Goal: Transaction & Acquisition: Purchase product/service

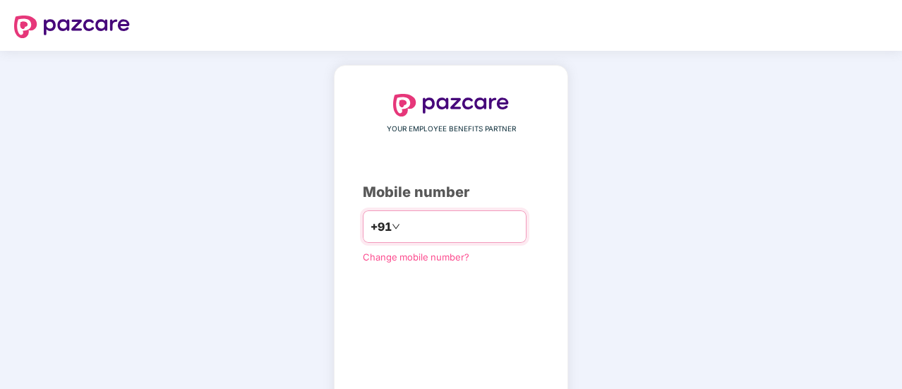
click at [429, 225] on input "number" at bounding box center [461, 226] width 116 height 23
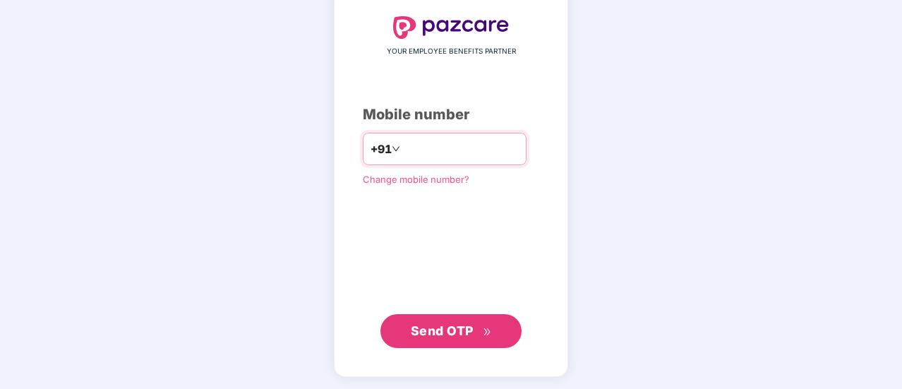
type input "**********"
click at [427, 327] on span "Send OTP" at bounding box center [442, 330] width 63 height 15
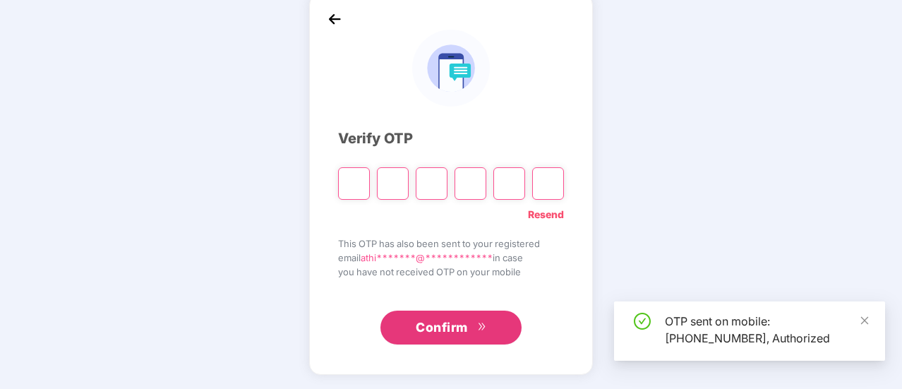
scroll to position [71, 0]
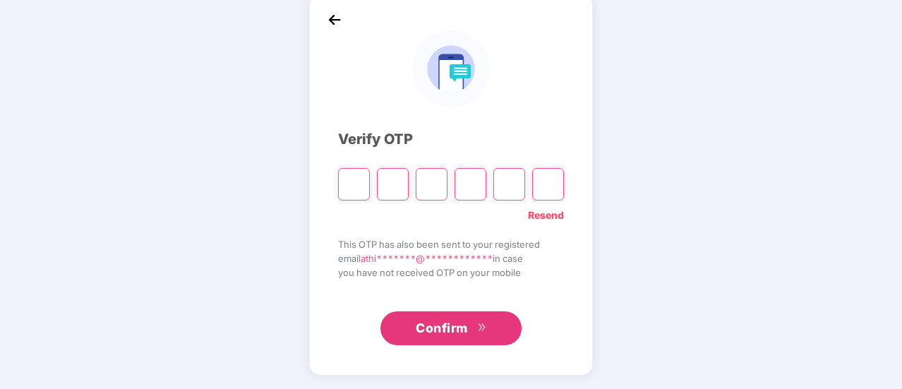
type input "*"
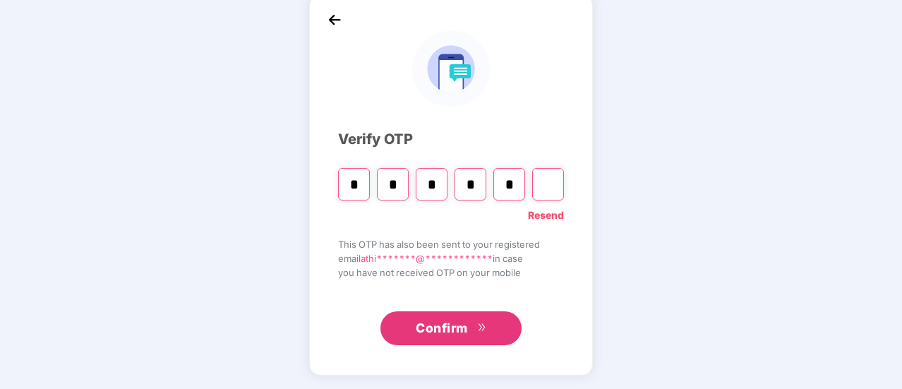
type input "*"
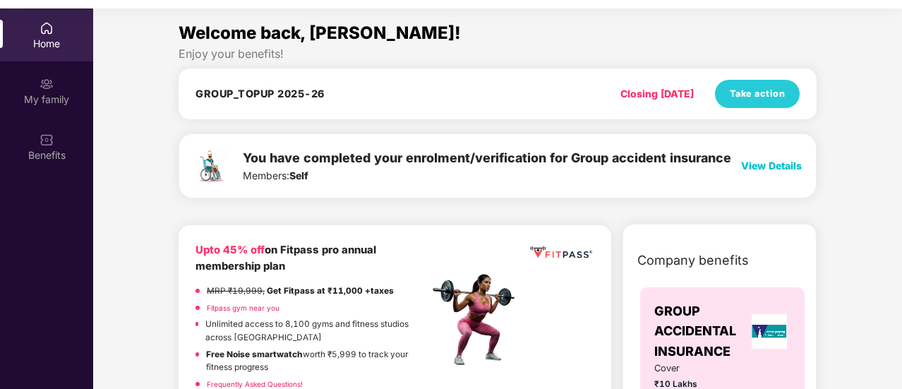
click at [770, 162] on span "View Details" at bounding box center [771, 165] width 61 height 12
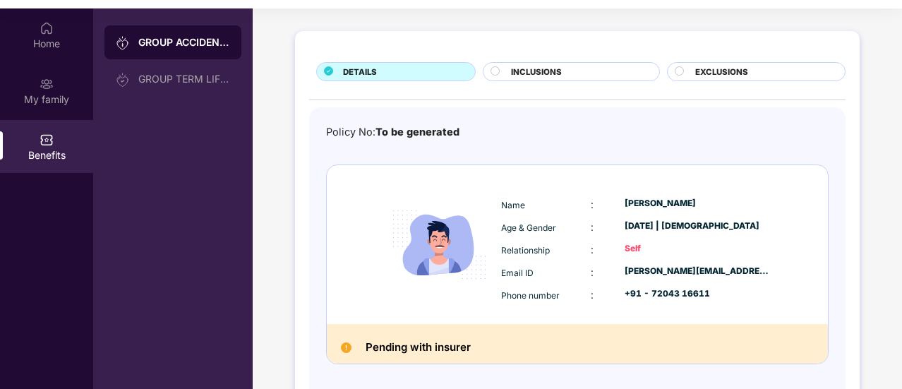
scroll to position [0, 0]
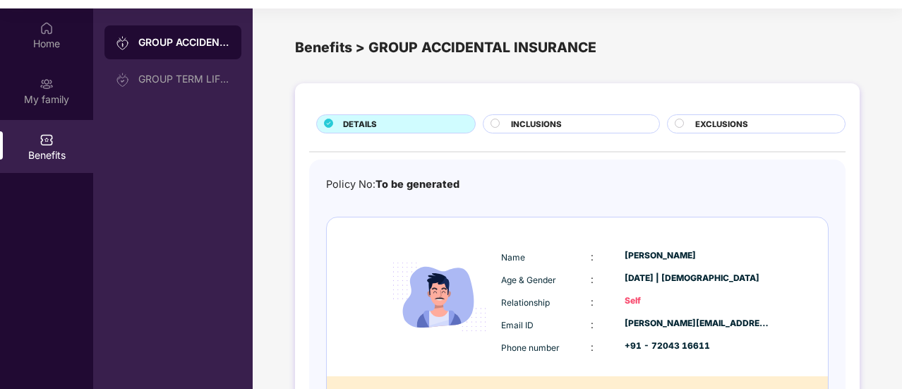
click at [512, 122] on span "INCLUSIONS" at bounding box center [536, 124] width 51 height 13
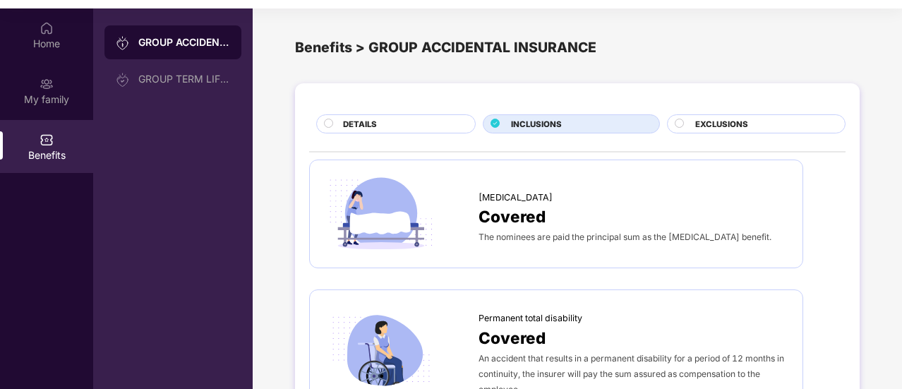
click at [716, 114] on div "EXCLUSIONS" at bounding box center [756, 123] width 178 height 19
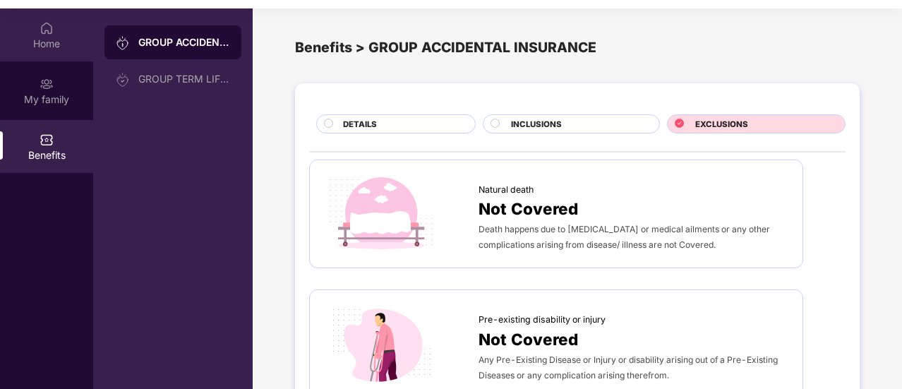
click at [49, 34] on img at bounding box center [47, 28] width 14 height 14
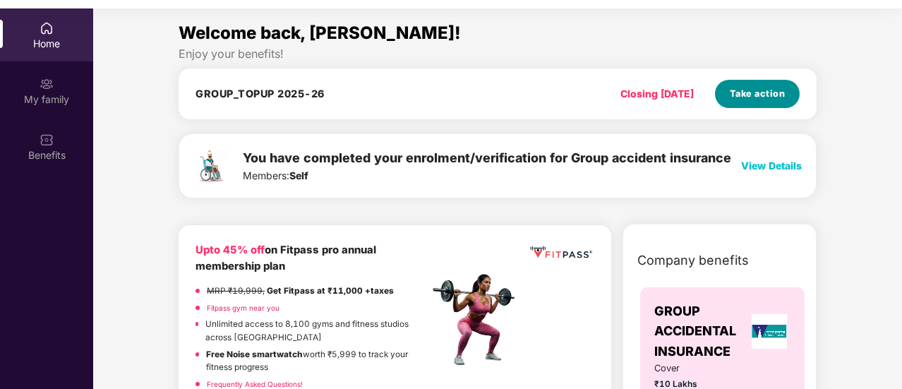
click at [770, 95] on span "Take action" at bounding box center [757, 94] width 56 height 14
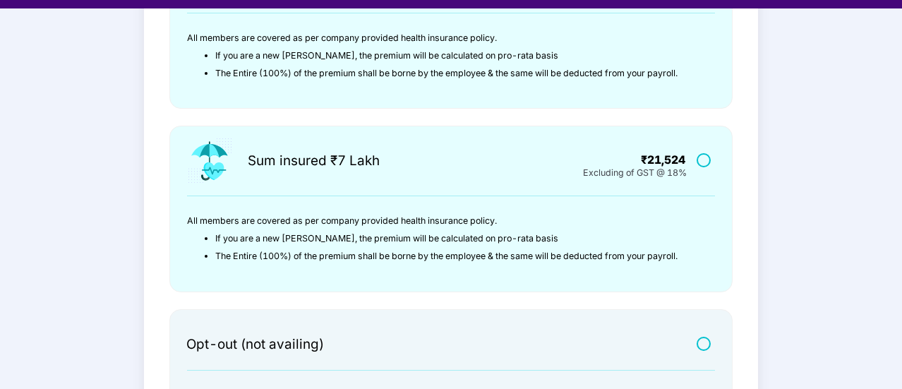
scroll to position [540, 0]
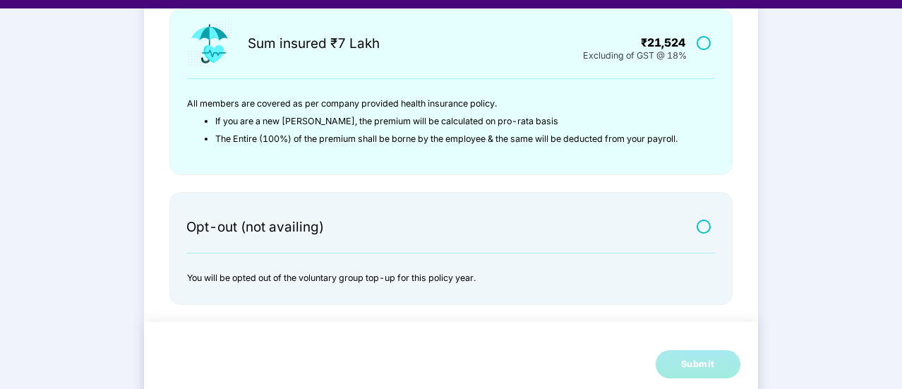
click at [701, 222] on label at bounding box center [705, 226] width 18 height 12
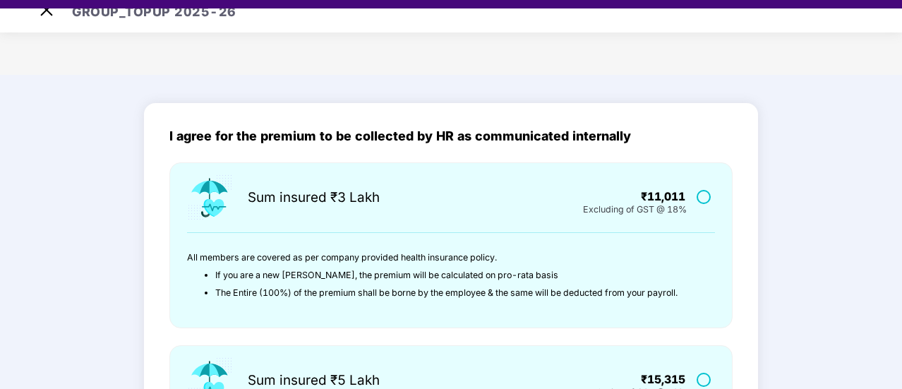
scroll to position [0, 0]
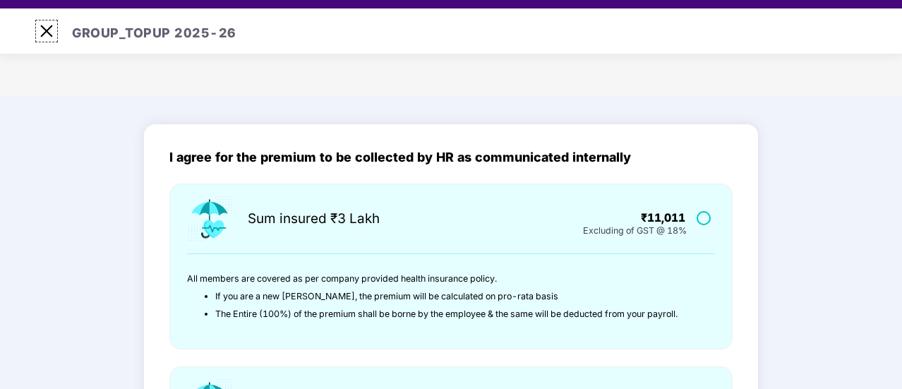
click at [49, 31] on img at bounding box center [46, 31] width 23 height 23
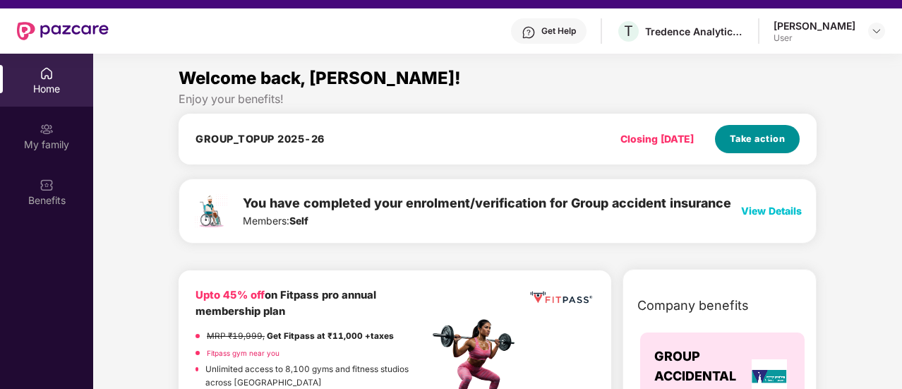
click at [751, 138] on span "Take action" at bounding box center [757, 139] width 56 height 14
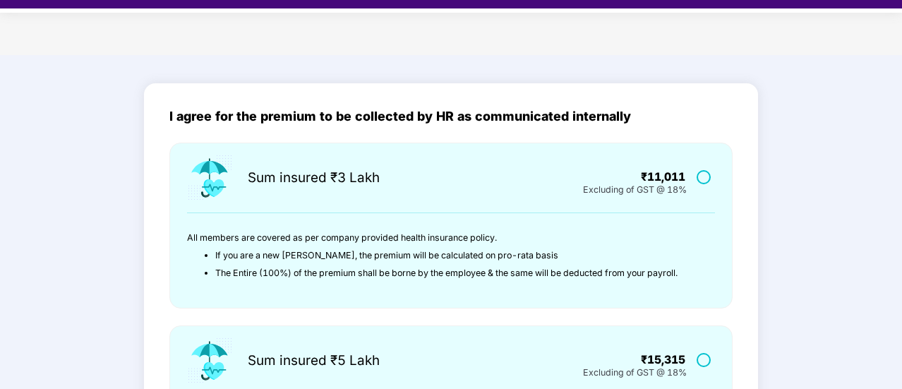
scroll to position [71, 0]
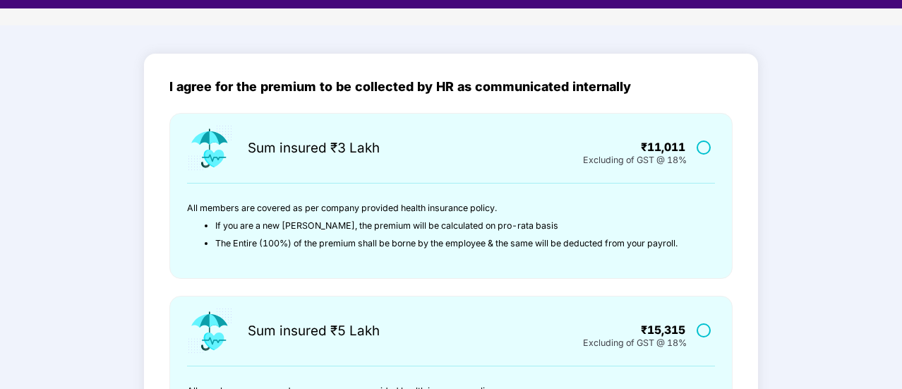
click at [701, 151] on label at bounding box center [705, 147] width 18 height 12
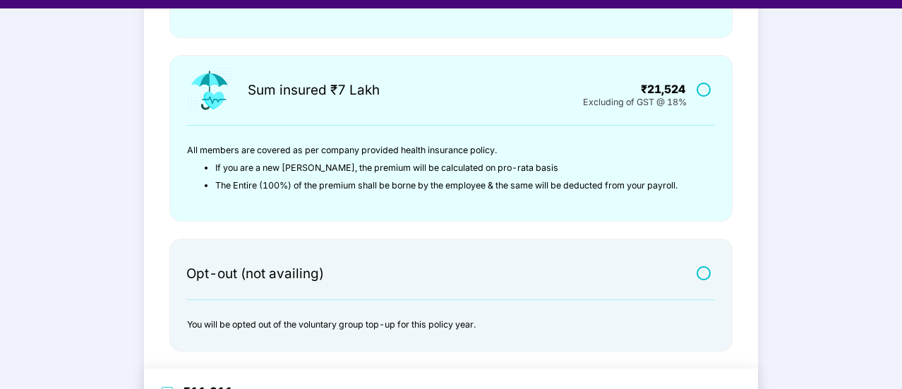
scroll to position [552, 0]
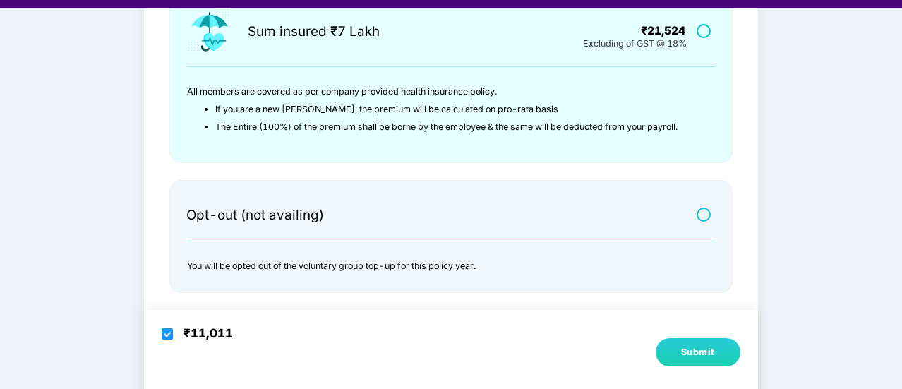
click at [685, 350] on div "Submit" at bounding box center [698, 352] width 34 height 14
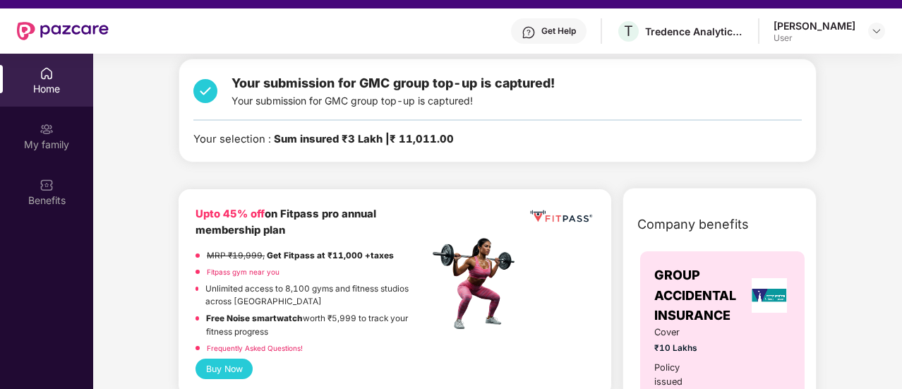
scroll to position [0, 0]
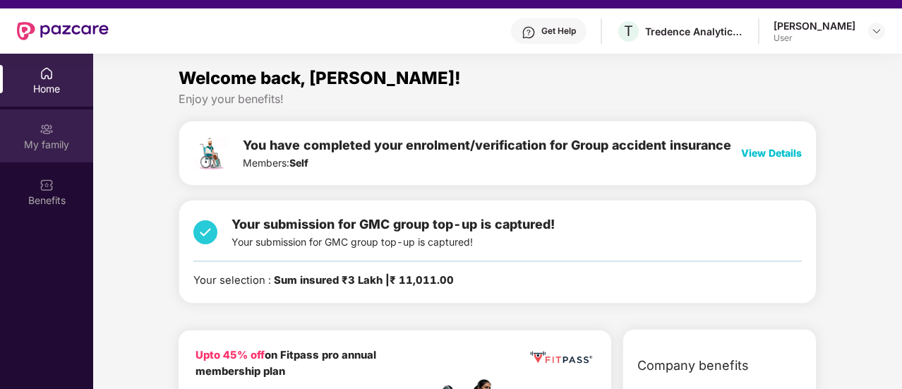
click at [62, 142] on div "My family" at bounding box center [46, 145] width 93 height 14
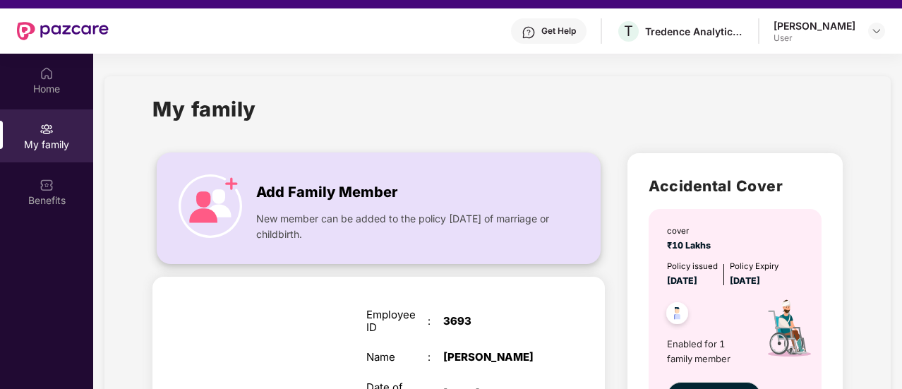
click at [334, 193] on span "Add Family Member" at bounding box center [326, 192] width 141 height 22
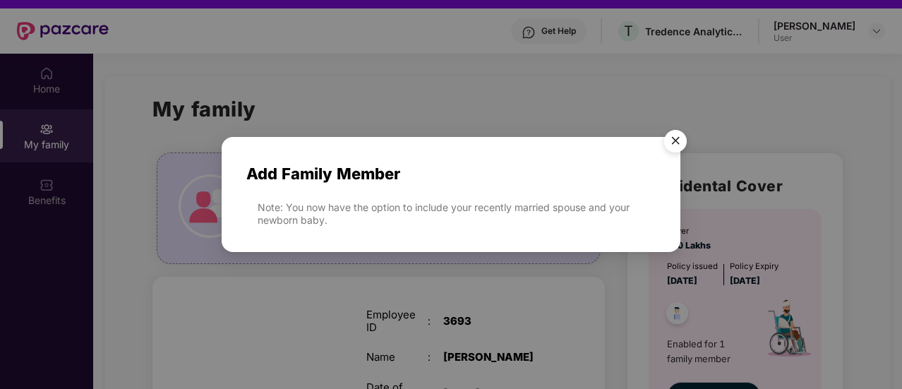
click at [516, 212] on div "Note: You now have the option to include your recently married spouse and your …" at bounding box center [456, 213] width 398 height 25
click at [674, 146] on img "Close" at bounding box center [675, 143] width 40 height 40
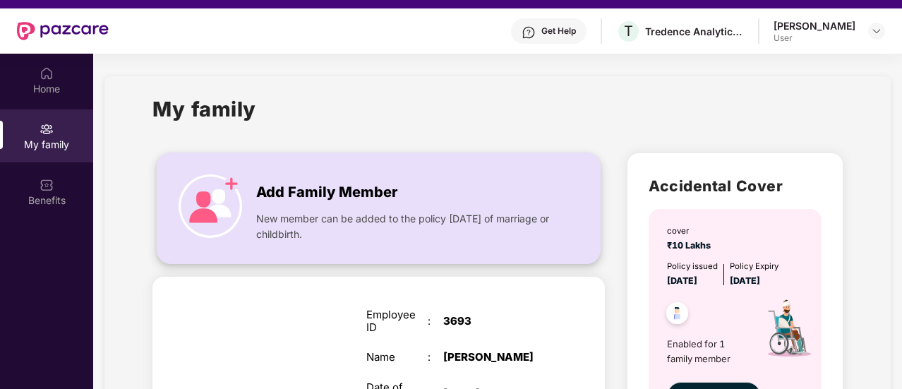
click at [217, 200] on img at bounding box center [209, 205] width 63 height 63
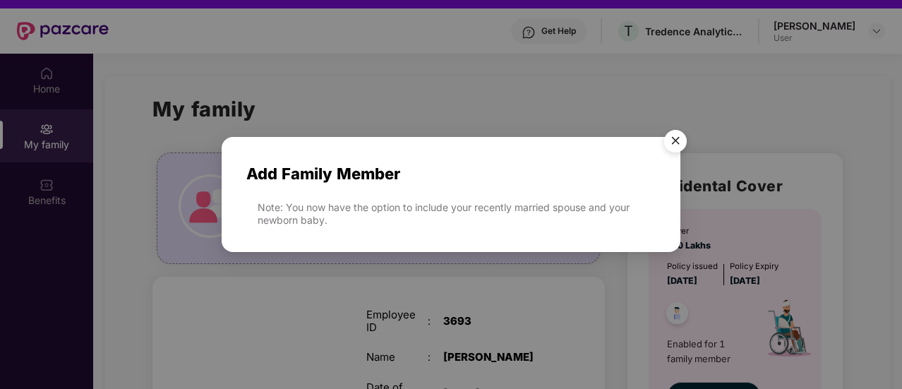
click at [669, 143] on img "Close" at bounding box center [675, 143] width 40 height 40
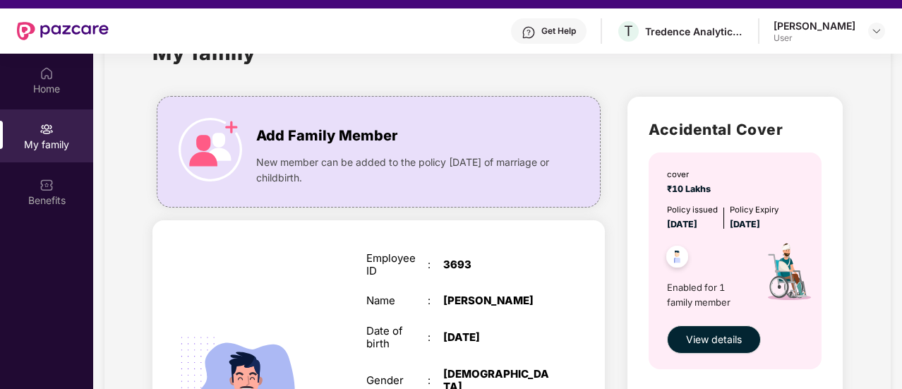
scroll to position [141, 0]
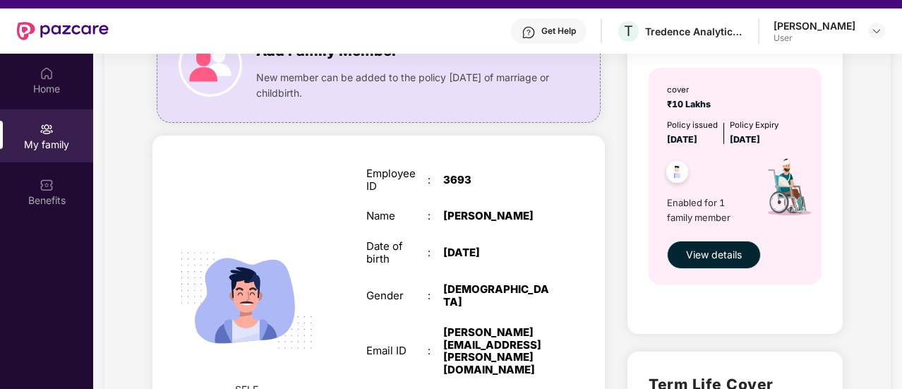
click at [717, 252] on span "View details" at bounding box center [714, 255] width 56 height 16
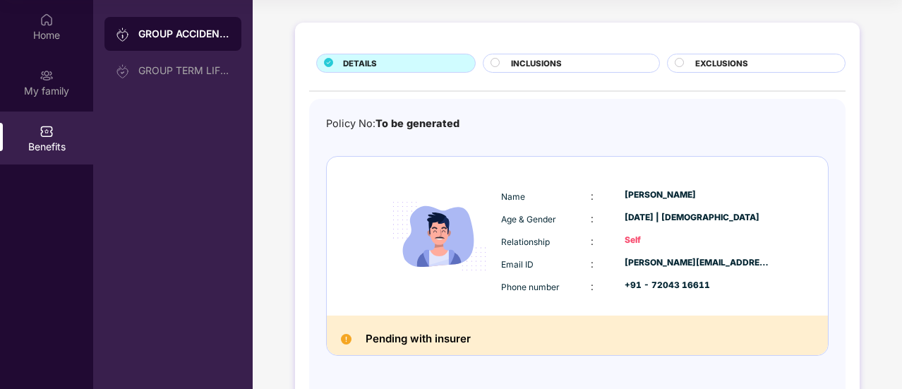
scroll to position [0, 0]
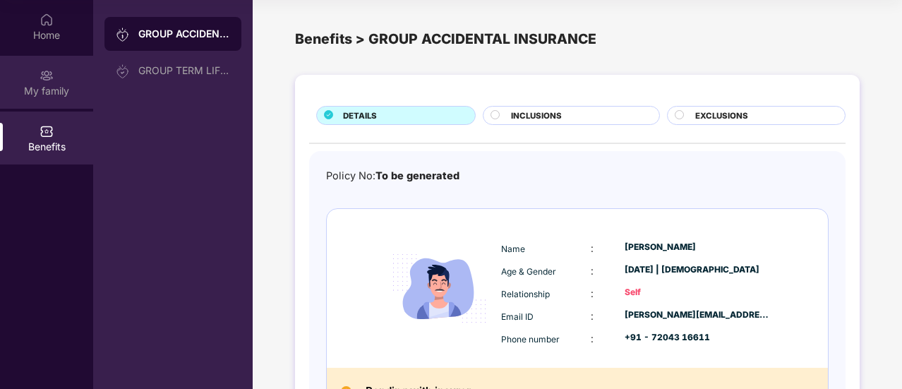
click at [64, 94] on div "My family" at bounding box center [46, 91] width 93 height 14
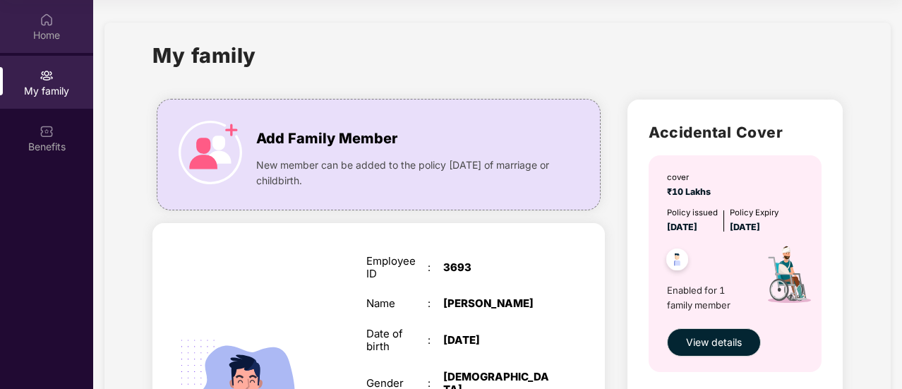
click at [60, 30] on div "Home" at bounding box center [46, 35] width 93 height 14
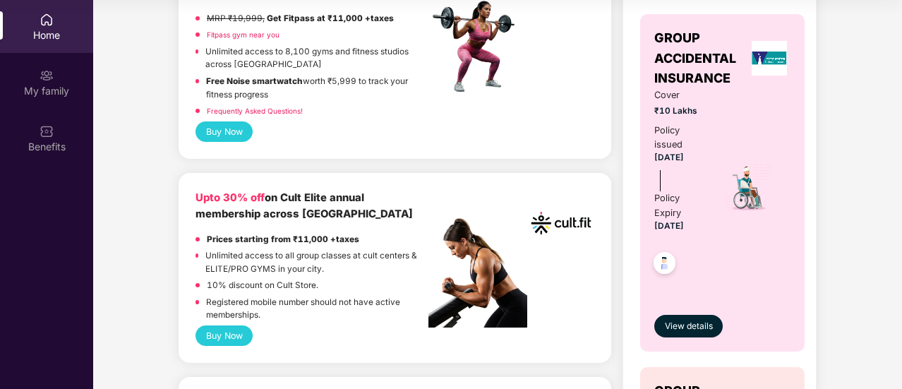
scroll to position [423, 0]
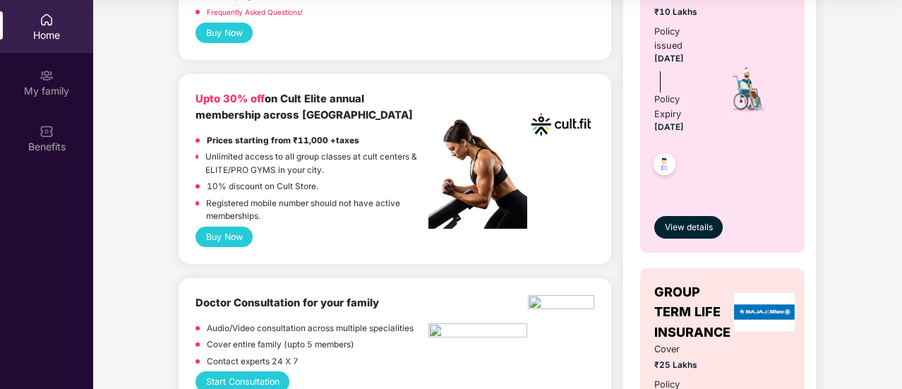
click at [217, 236] on button "Buy Now" at bounding box center [223, 236] width 57 height 20
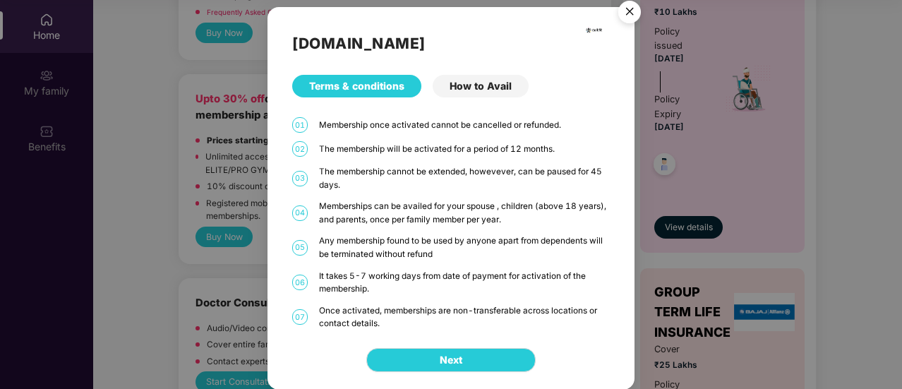
click at [492, 90] on div "How to Avail" at bounding box center [480, 86] width 96 height 23
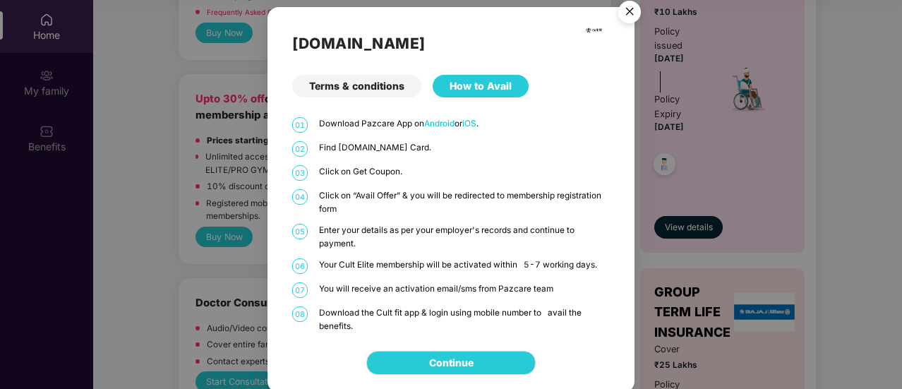
click at [627, 8] on img "Close" at bounding box center [629, 14] width 40 height 40
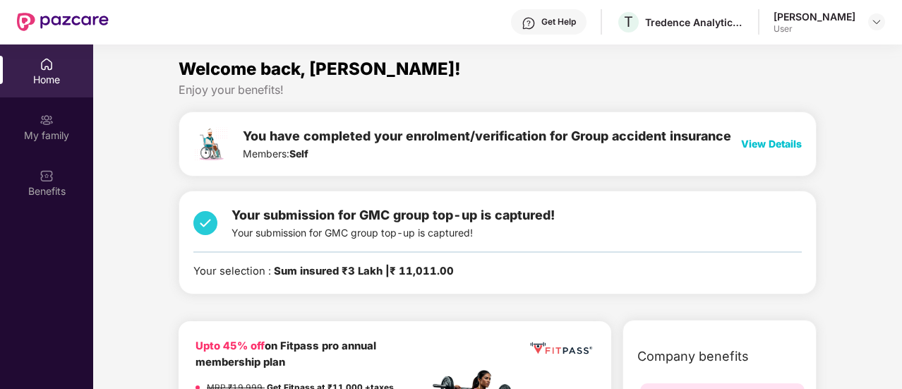
scroll to position [0, 0]
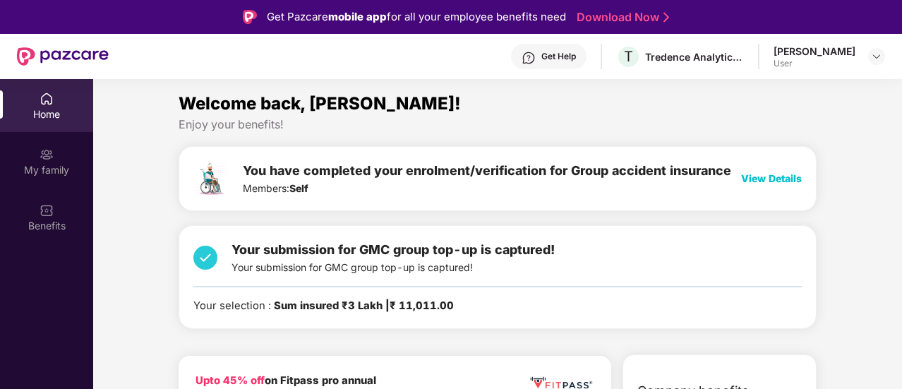
click at [823, 52] on div "[PERSON_NAME]" at bounding box center [814, 50] width 82 height 13
